Goal: Task Accomplishment & Management: Complete application form

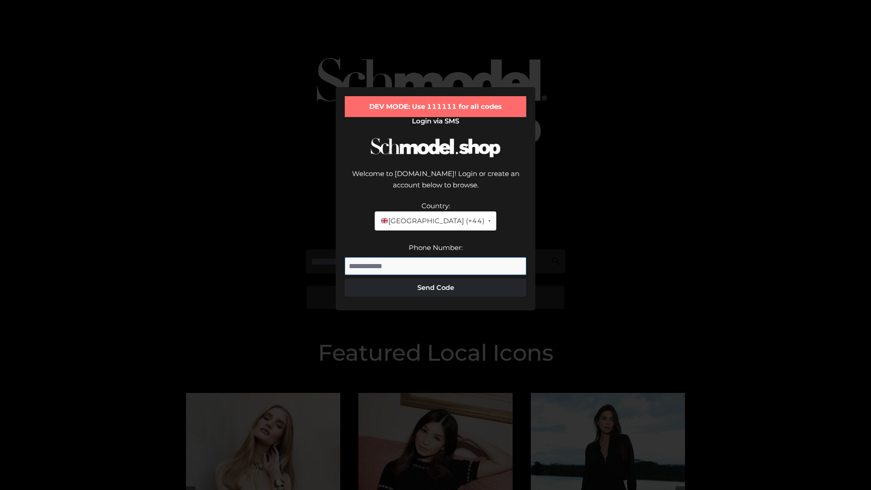
click at [435, 257] on input "Phone Number:" at bounding box center [435, 266] width 181 height 18
type input "**********"
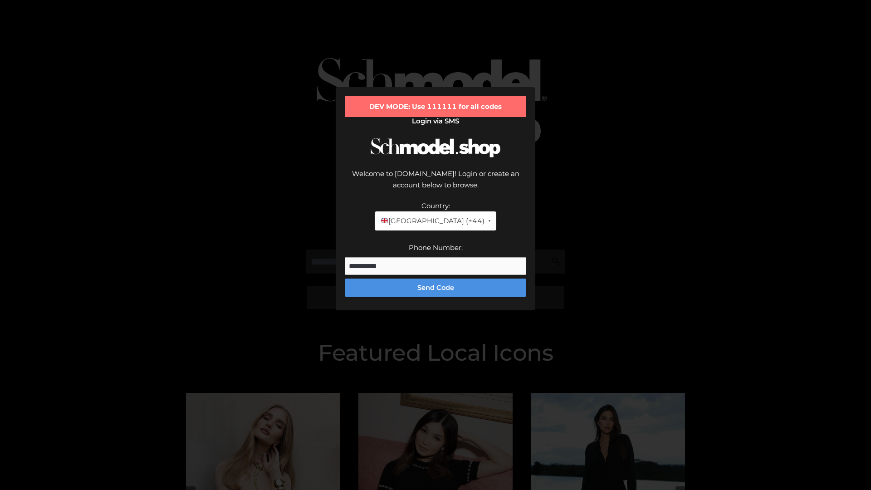
click at [435, 279] on button "Send Code" at bounding box center [435, 288] width 181 height 18
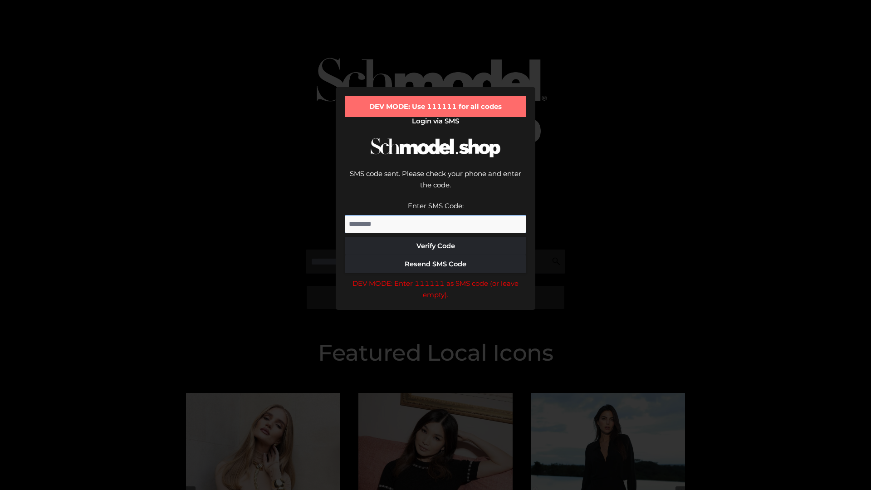
click at [435, 215] on input "Enter SMS Code:" at bounding box center [435, 224] width 181 height 18
type input "******"
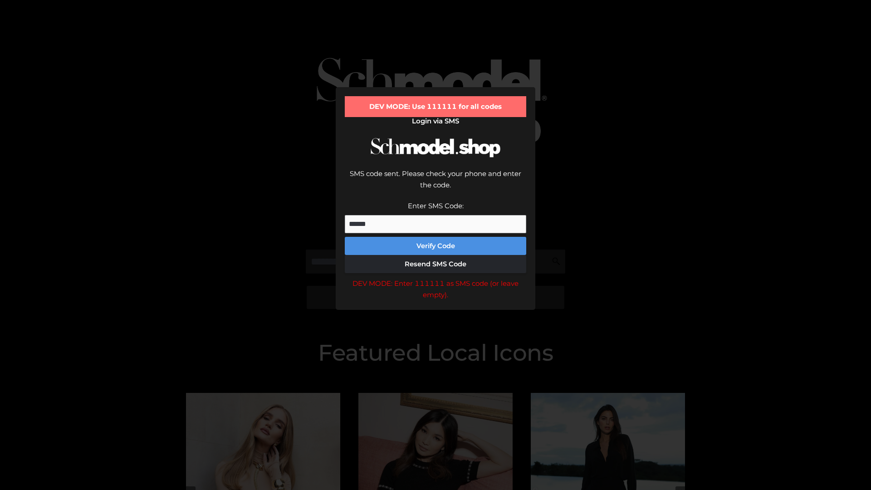
click at [435, 237] on button "Verify Code" at bounding box center [435, 246] width 181 height 18
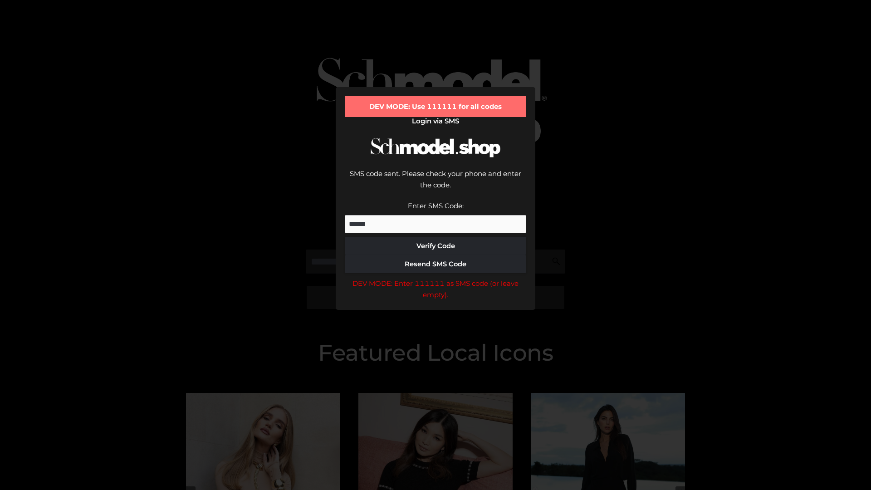
click at [435, 278] on div "DEV MODE: Enter 111111 as SMS code (or leave empty)." at bounding box center [435, 289] width 181 height 23
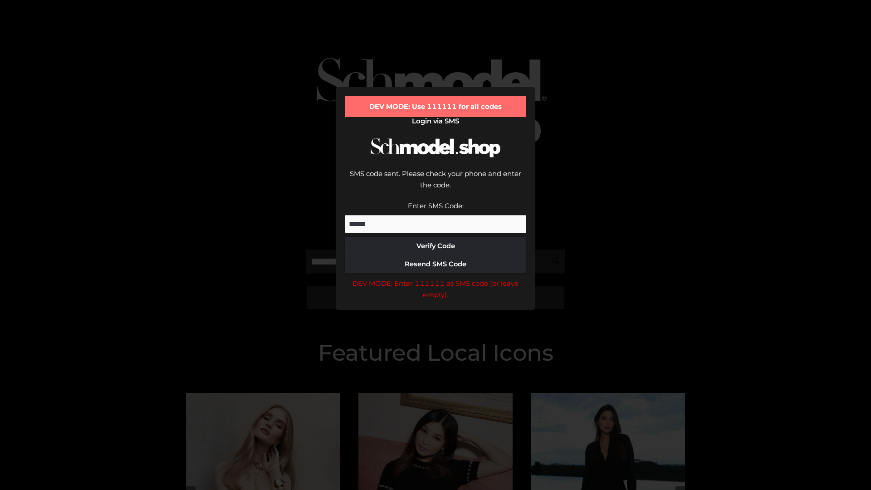
click at [435, 278] on div "DEV MODE: Enter 111111 as SMS code (or leave empty)." at bounding box center [435, 289] width 181 height 23
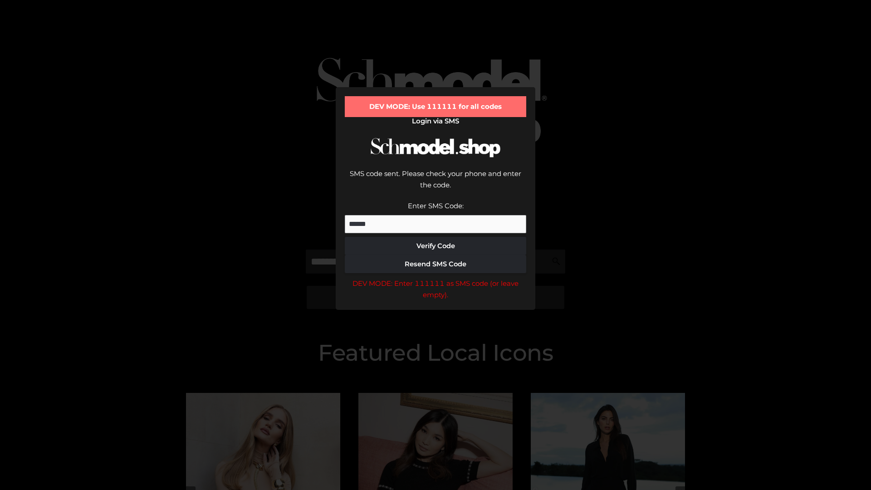
click at [435, 278] on div "DEV MODE: Enter 111111 as SMS code (or leave empty)." at bounding box center [435, 289] width 181 height 23
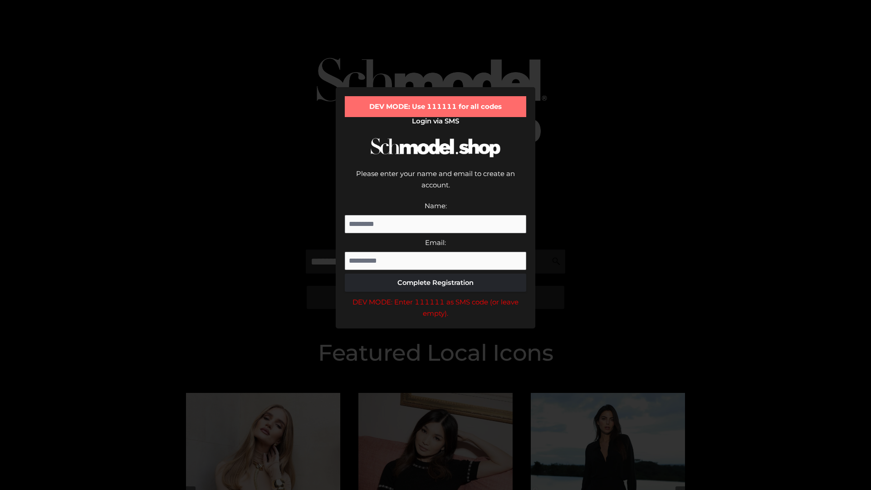
click at [435, 296] on div "DEV MODE: Enter 111111 as SMS code (or leave empty)." at bounding box center [435, 307] width 181 height 23
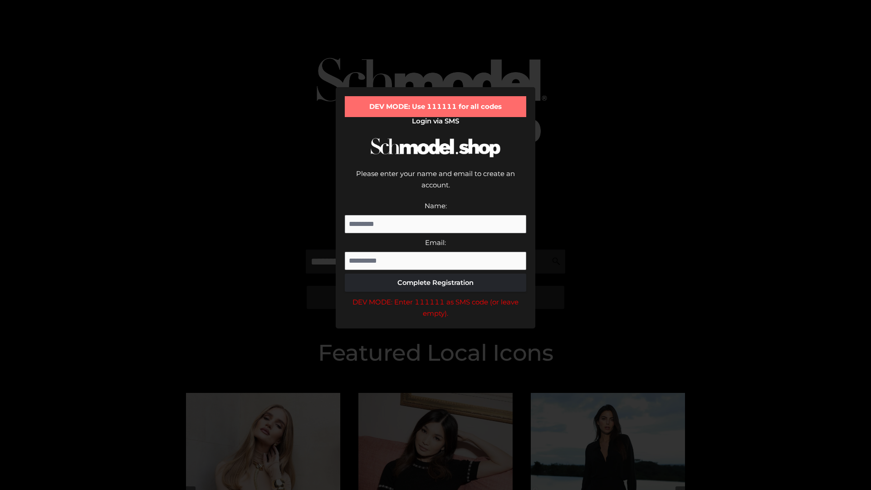
click at [435, 296] on div "DEV MODE: Enter 111111 as SMS code (or leave empty)." at bounding box center [435, 307] width 181 height 23
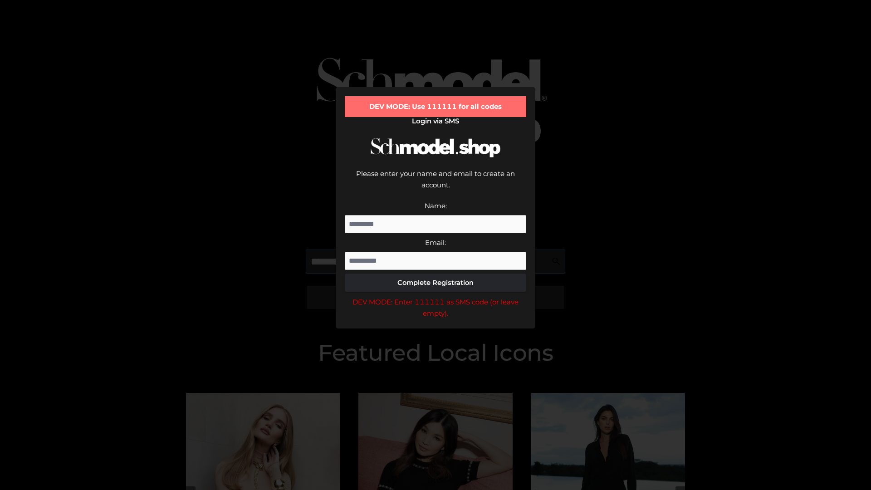
scroll to position [0, 14]
click at [435, 296] on div "DEV MODE: Enter 111111 as SMS code (or leave empty)." at bounding box center [435, 307] width 181 height 23
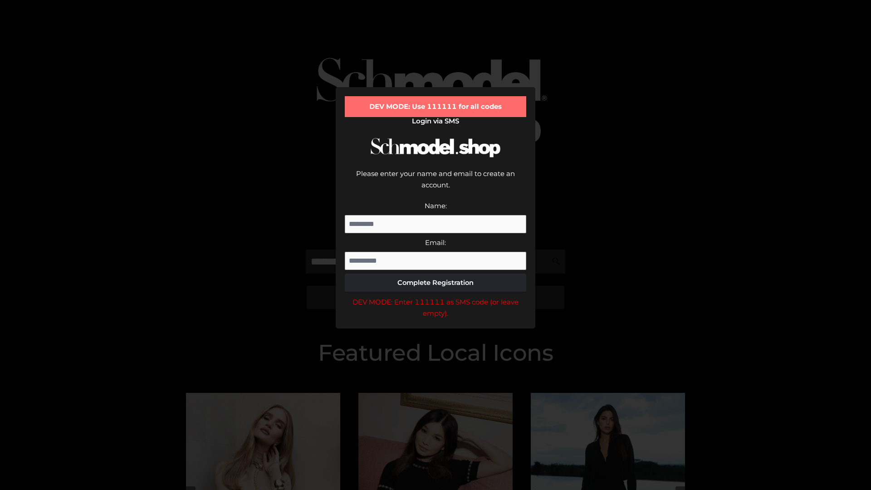
click at [435, 296] on div "DEV MODE: Enter 111111 as SMS code (or leave empty)." at bounding box center [435, 307] width 181 height 23
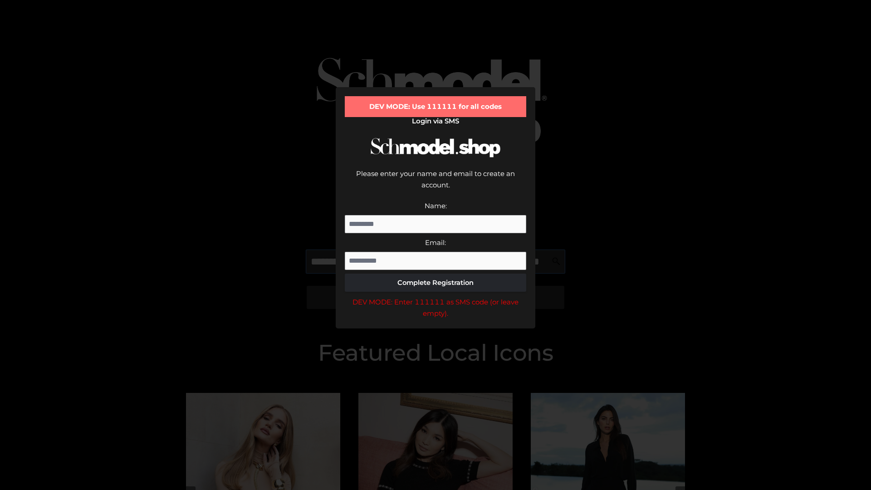
scroll to position [0, 66]
click at [435, 296] on div "DEV MODE: Enter 111111 as SMS code (or leave empty)." at bounding box center [435, 307] width 181 height 23
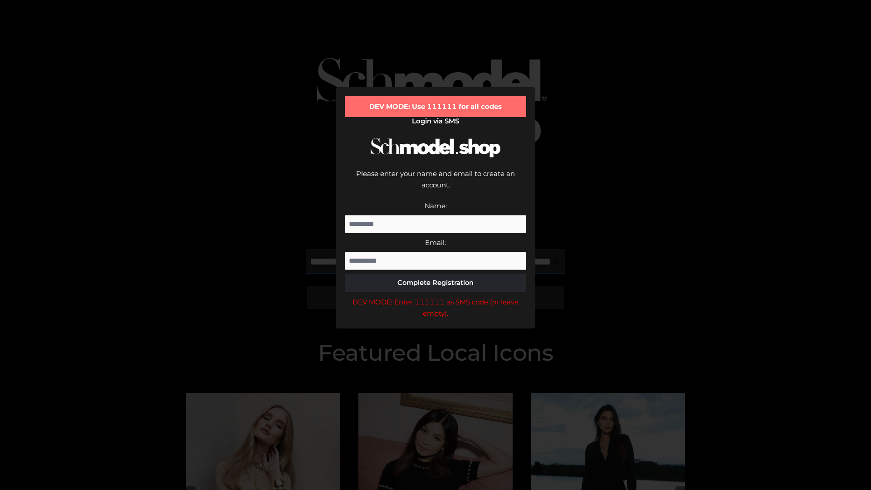
type input "**********"
